Goal: Information Seeking & Learning: Find contact information

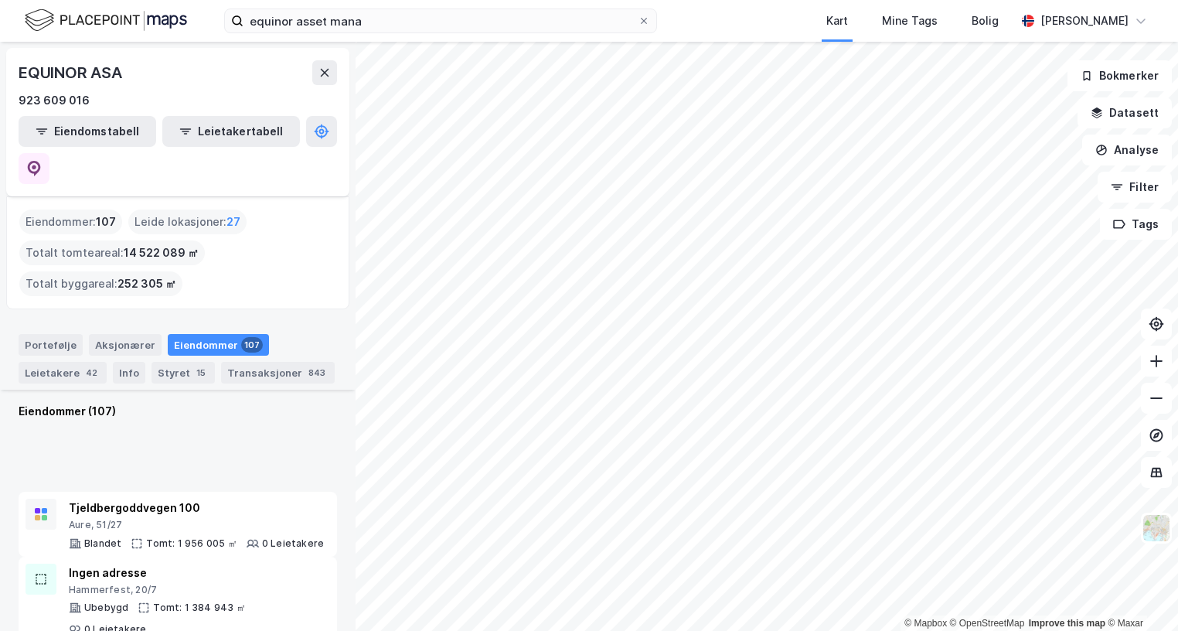
scroll to position [694, 0]
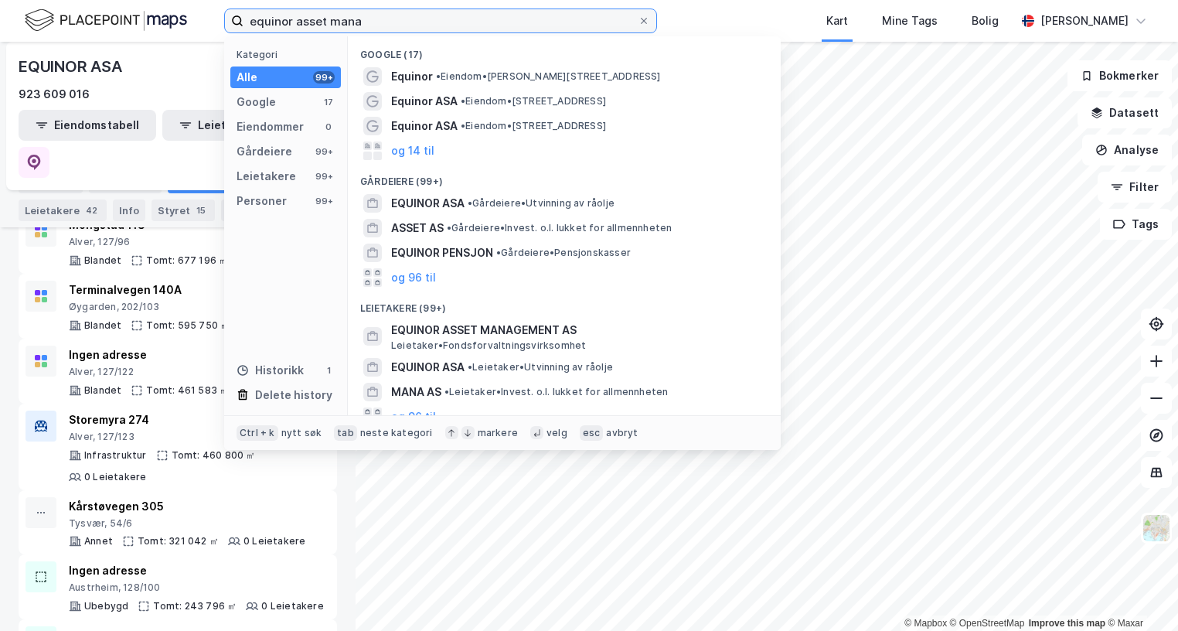
click at [366, 17] on input "equinor asset mana" at bounding box center [441, 20] width 394 height 23
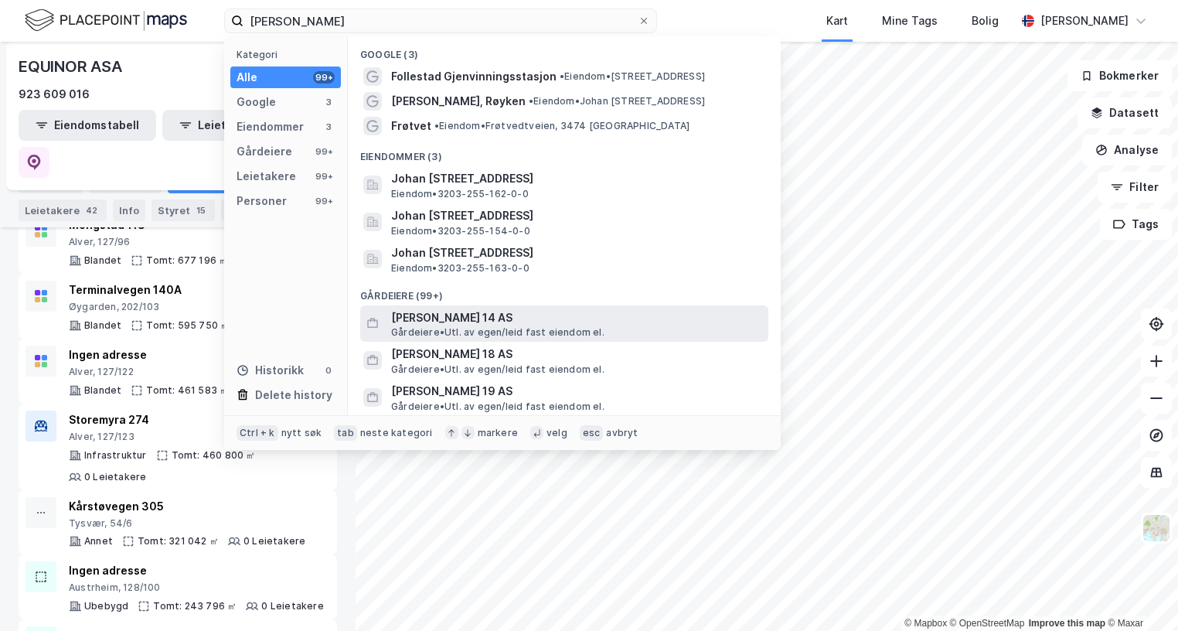
click at [570, 316] on span "[PERSON_NAME] 14 AS" at bounding box center [576, 318] width 371 height 19
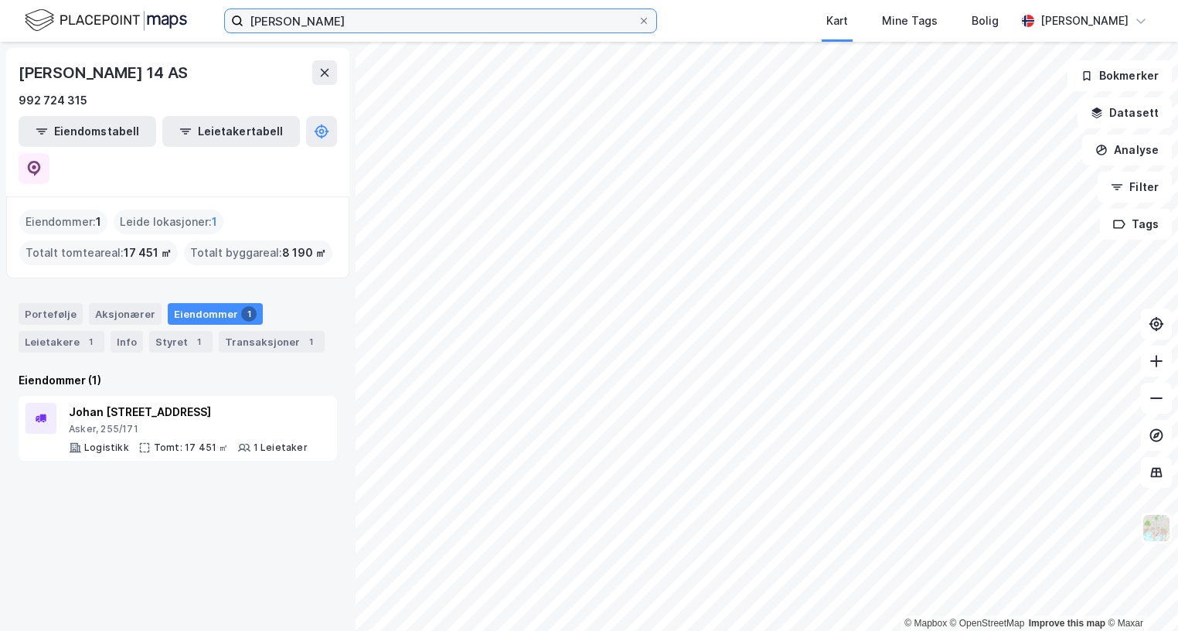
click at [402, 15] on input "[PERSON_NAME]" at bounding box center [441, 20] width 394 height 23
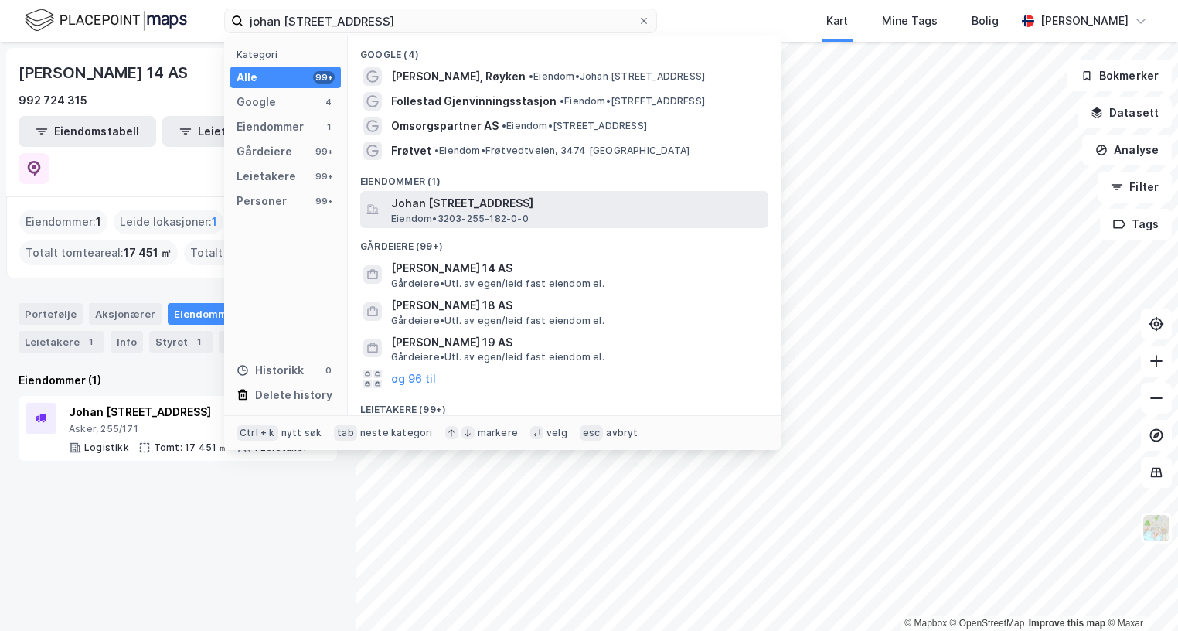
click at [627, 208] on span "Johan [STREET_ADDRESS]" at bounding box center [576, 203] width 371 height 19
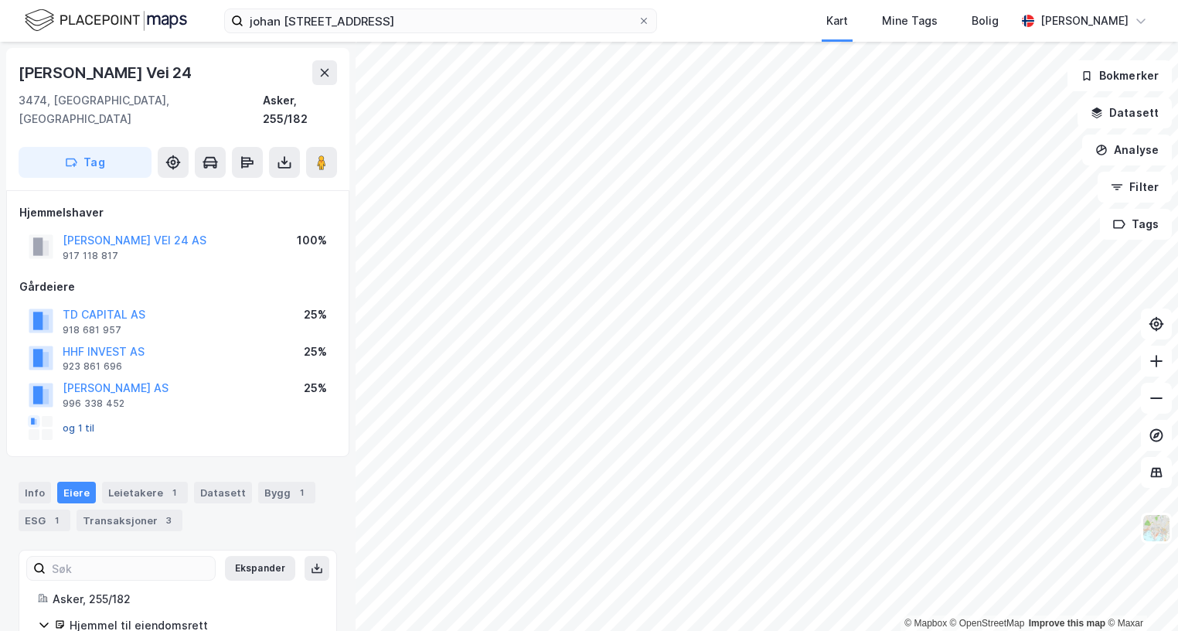
click at [0, 0] on button "og 1 til" at bounding box center [0, 0] width 0 height 0
drag, startPoint x: 118, startPoint y: 236, endPoint x: 62, endPoint y: 234, distance: 55.7
click at [62, 234] on div "[PERSON_NAME] VEI 24 AS 917 118 817" at bounding box center [118, 246] width 178 height 31
drag, startPoint x: 62, startPoint y: 234, endPoint x: 73, endPoint y: 235, distance: 10.9
copy div "917 118 817"
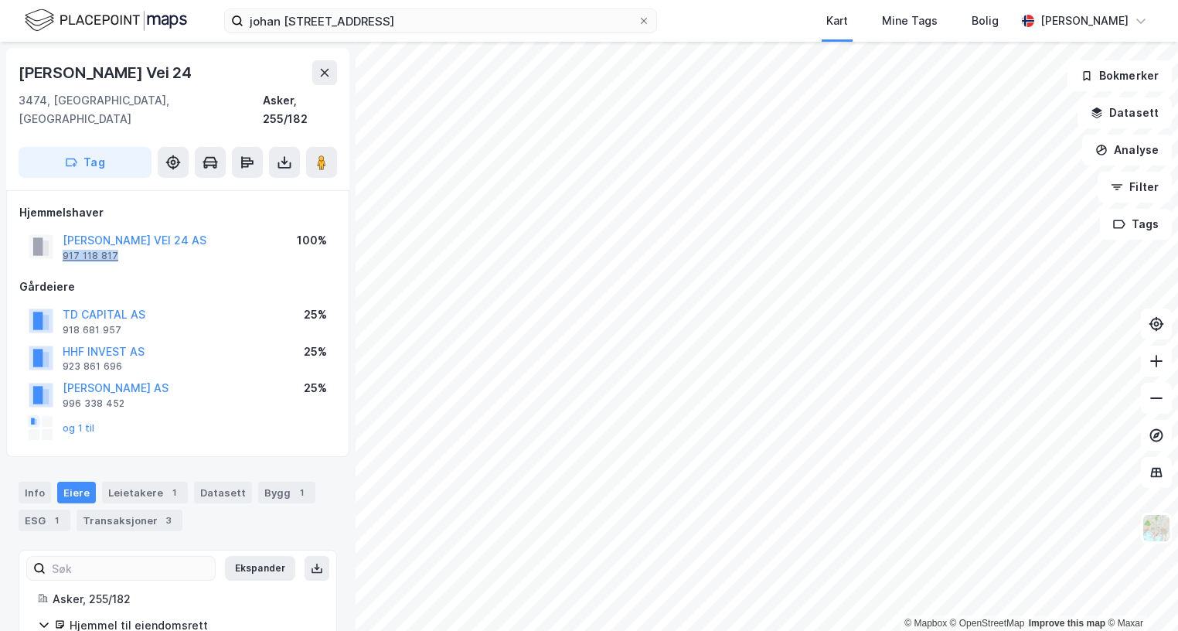
click at [98, 250] on div "917 118 817" at bounding box center [91, 256] width 56 height 12
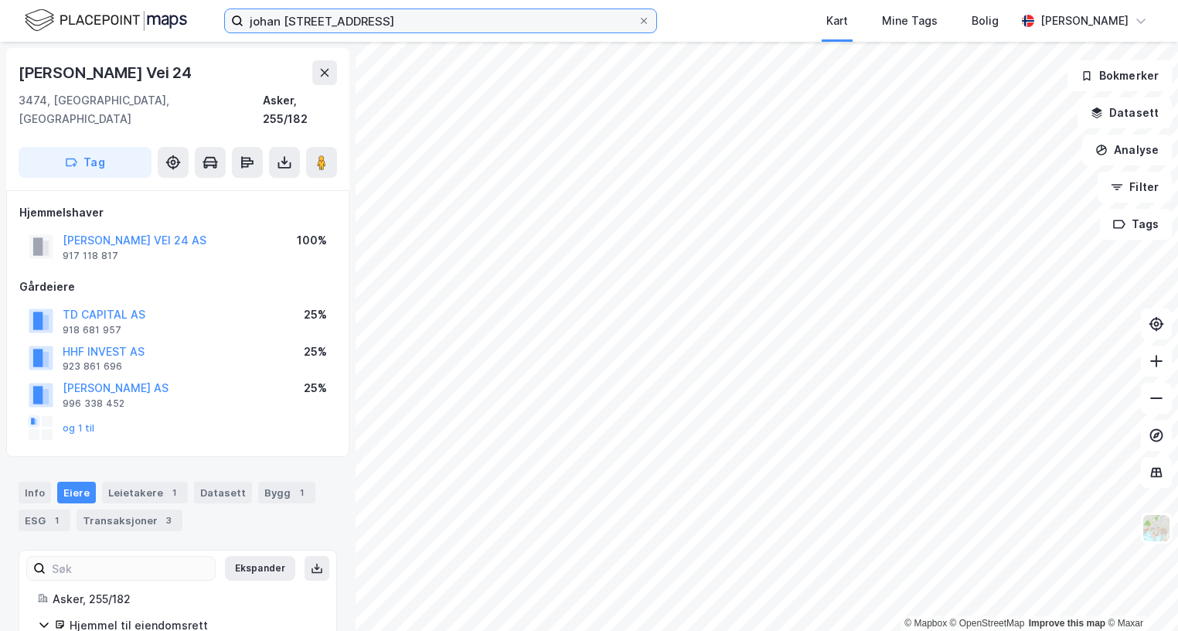
click at [376, 14] on input "johan [STREET_ADDRESS]" at bounding box center [441, 20] width 394 height 23
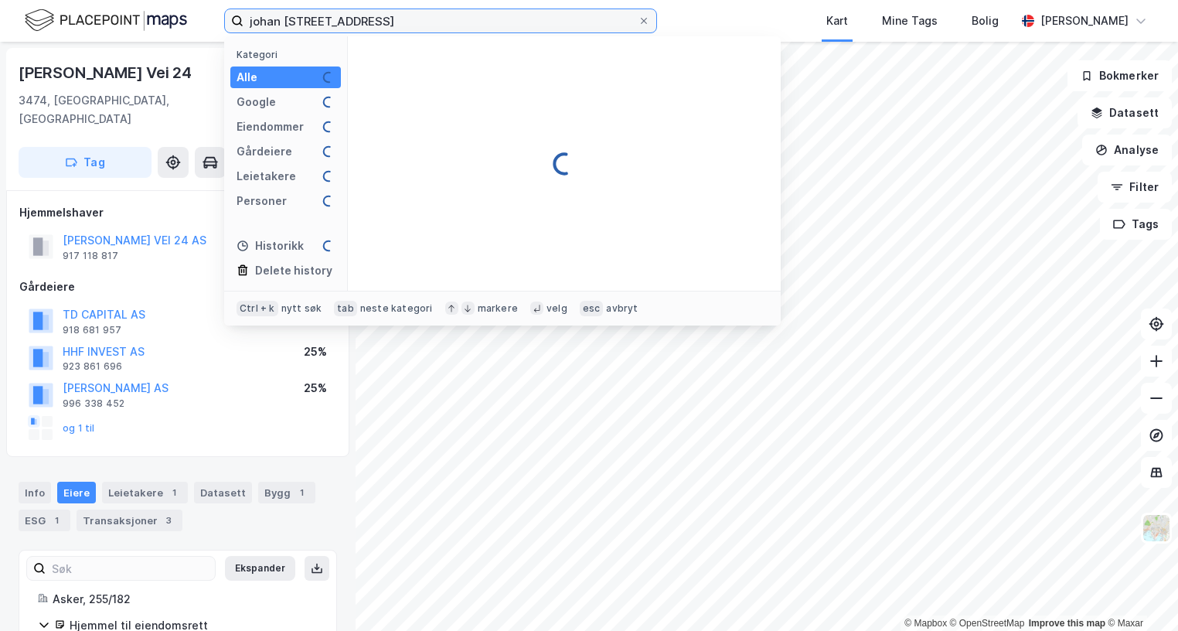
type input "johan [STREET_ADDRESS]"
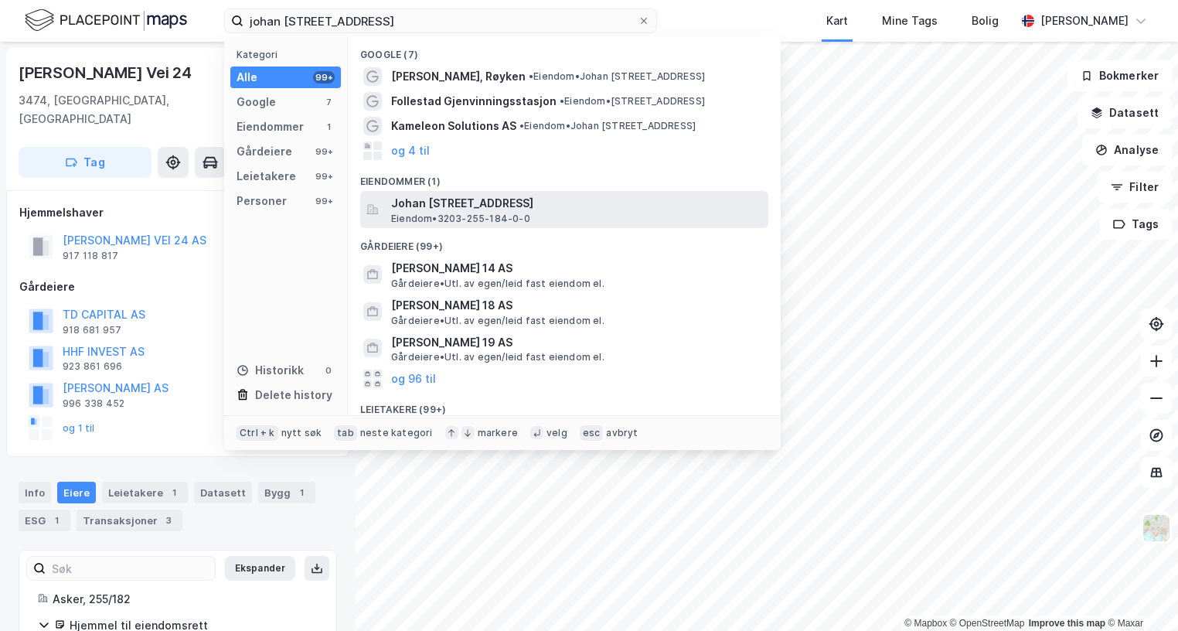
click at [465, 206] on span "Johan [STREET_ADDRESS]" at bounding box center [576, 203] width 371 height 19
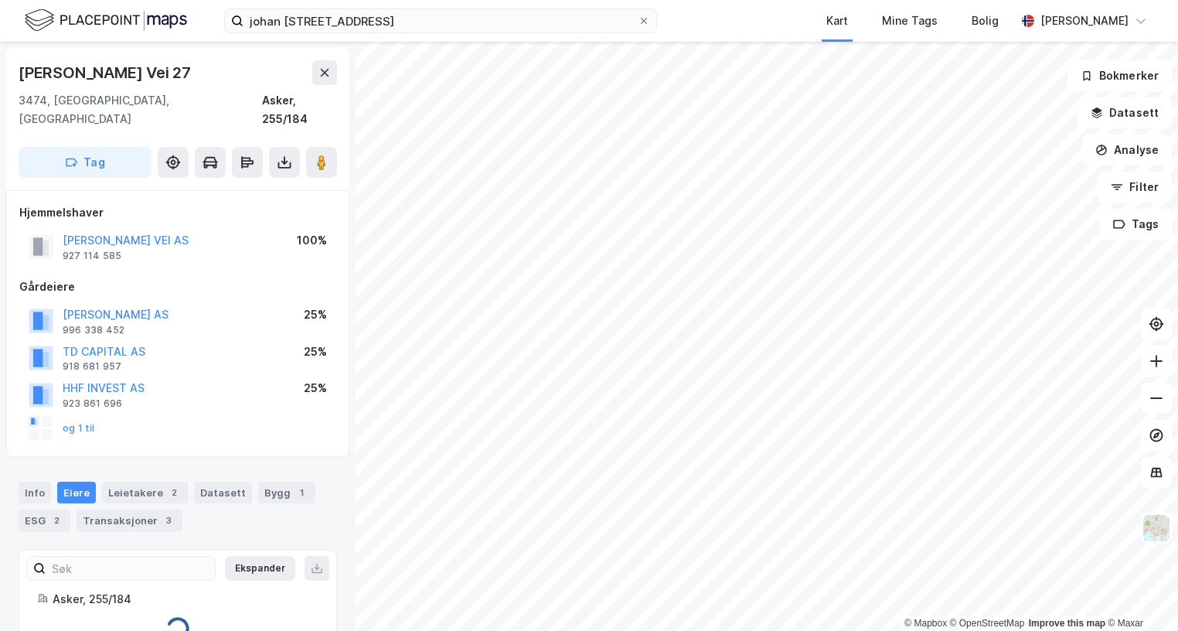
scroll to position [1, 0]
click at [0, 0] on button "[PERSON_NAME] VEI AS" at bounding box center [0, 0] width 0 height 0
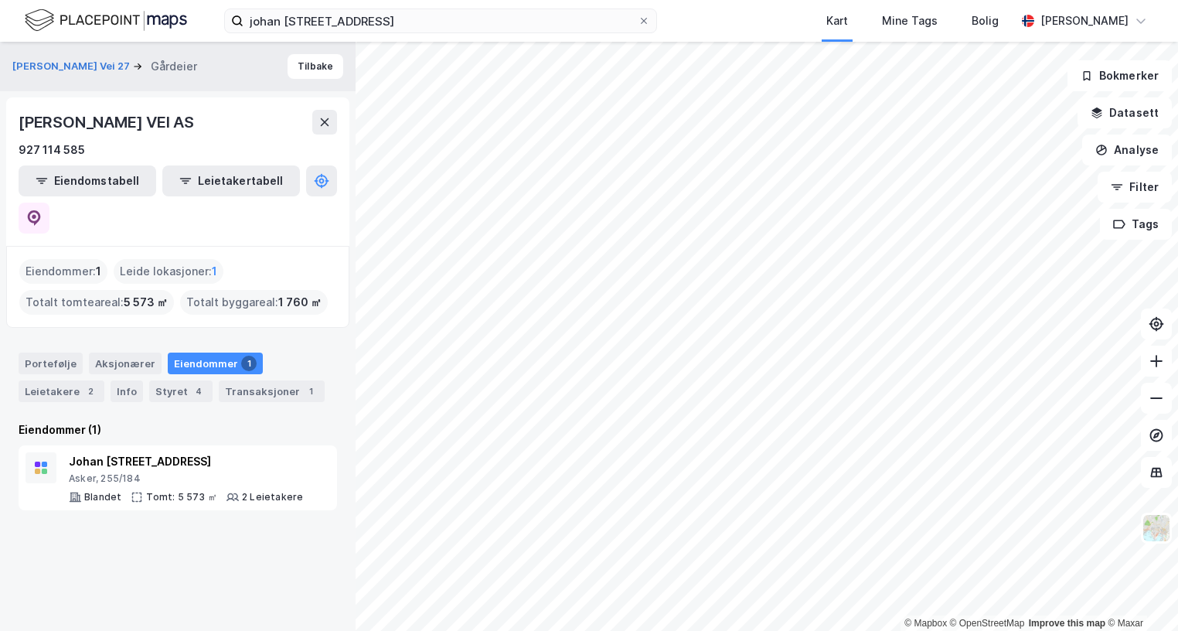
click at [165, 452] on div "Johan [STREET_ADDRESS]" at bounding box center [186, 461] width 234 height 19
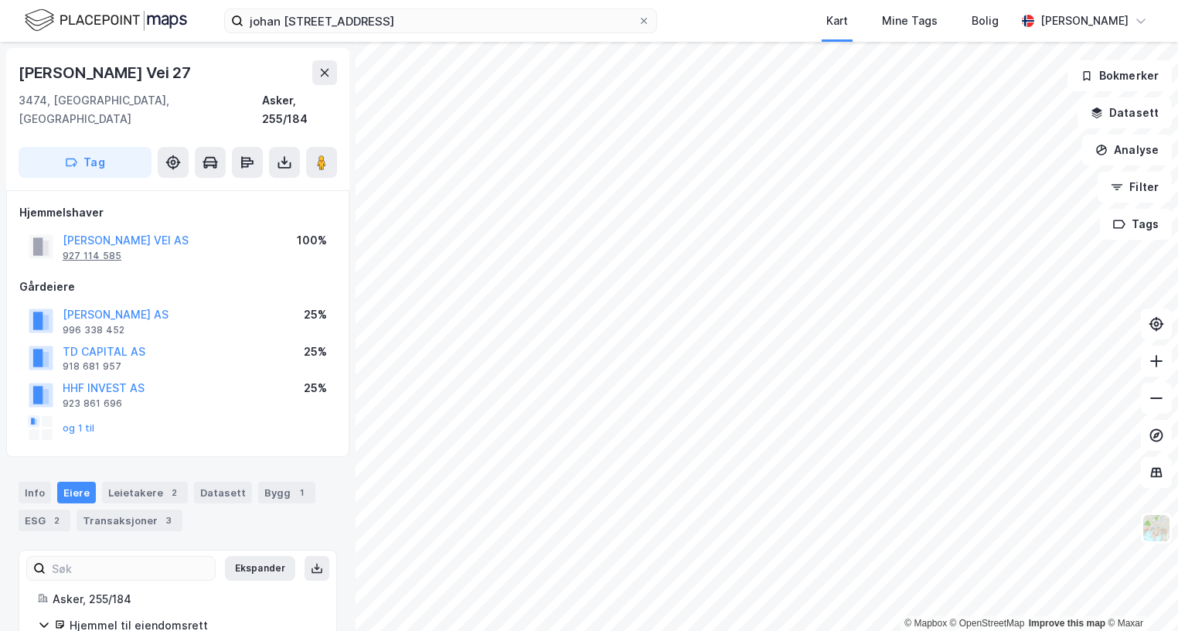
drag, startPoint x: 87, startPoint y: 233, endPoint x: 74, endPoint y: 239, distance: 13.8
click at [74, 250] on div "927 114 585" at bounding box center [92, 256] width 59 height 12
